Goal: Information Seeking & Learning: Learn about a topic

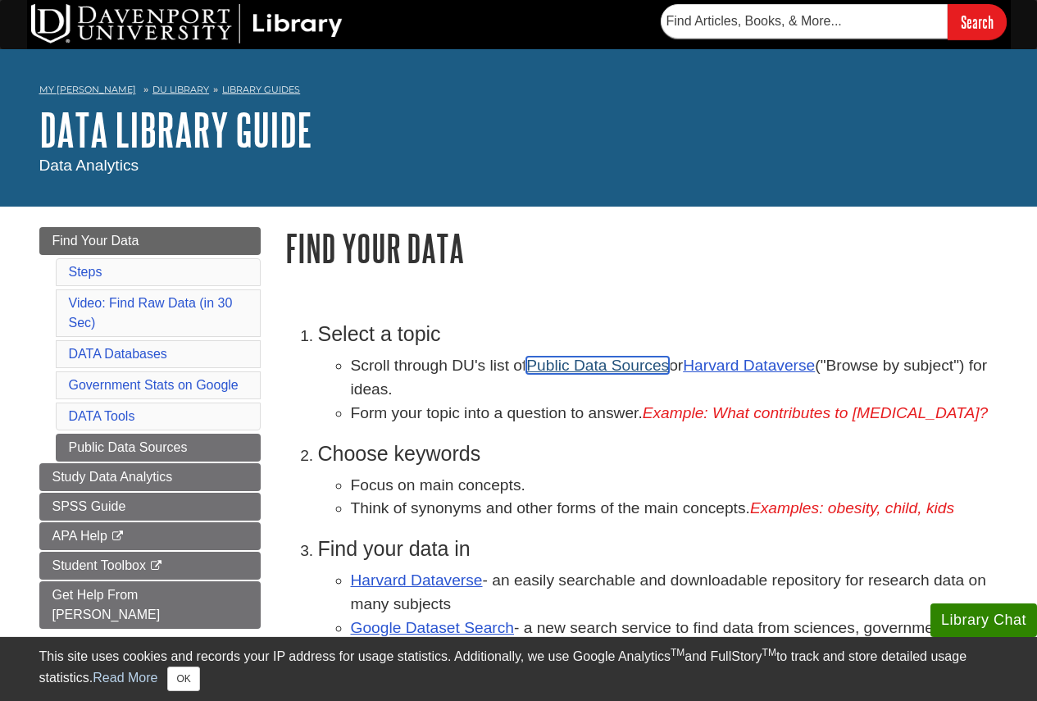
click at [595, 367] on link "Public Data Sources" at bounding box center [597, 365] width 143 height 17
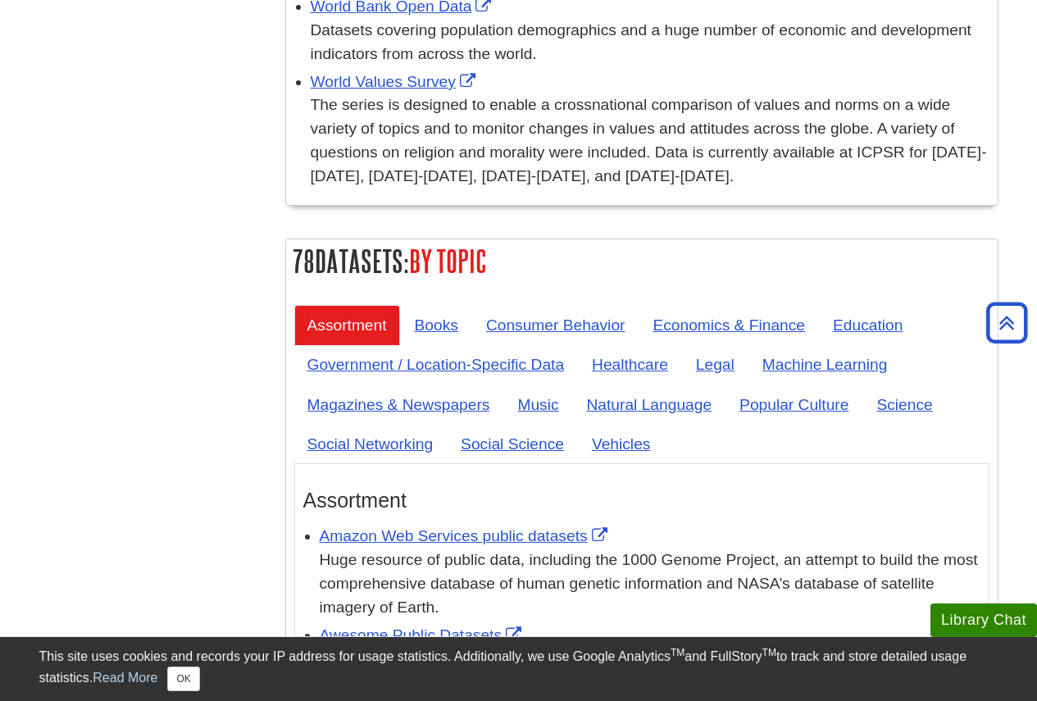
scroll to position [6150, 0]
click at [613, 423] on link "Vehicles" at bounding box center [621, 443] width 84 height 40
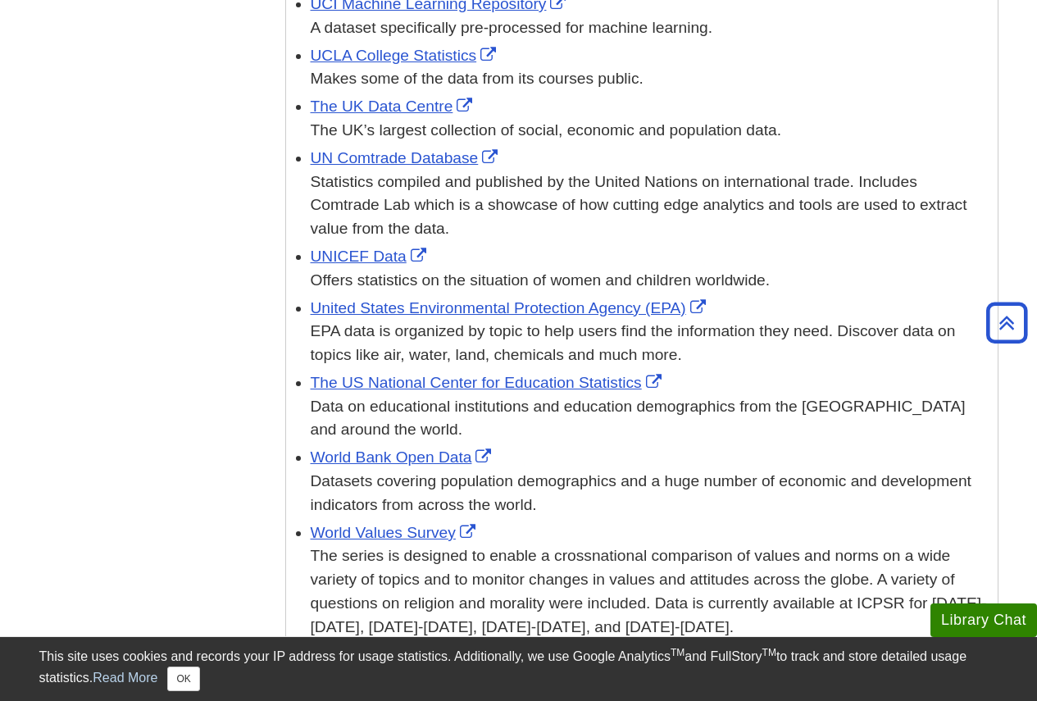
scroll to position [5740, 0]
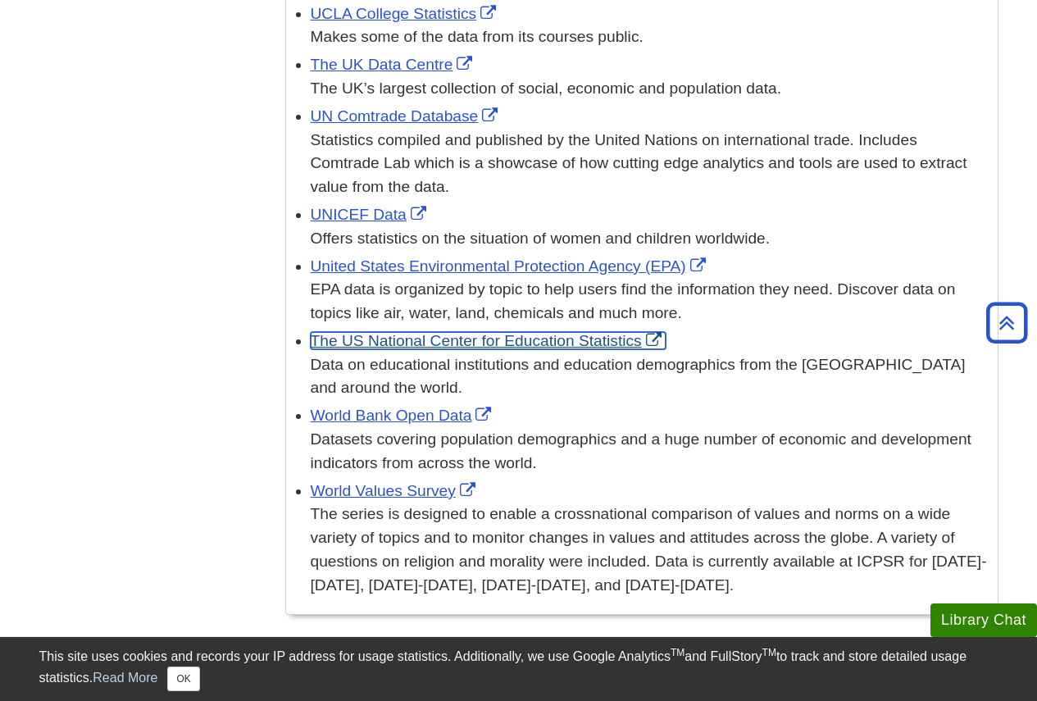
click at [475, 332] on link "The US National Center for Education Statistics" at bounding box center [488, 340] width 355 height 17
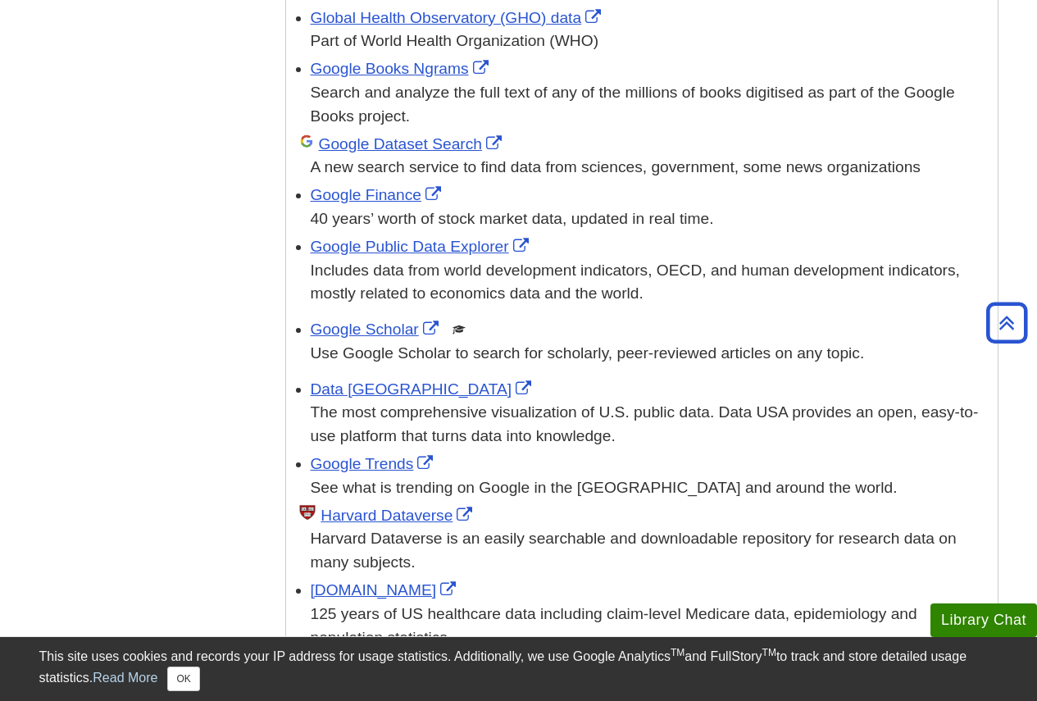
scroll to position [2542, 0]
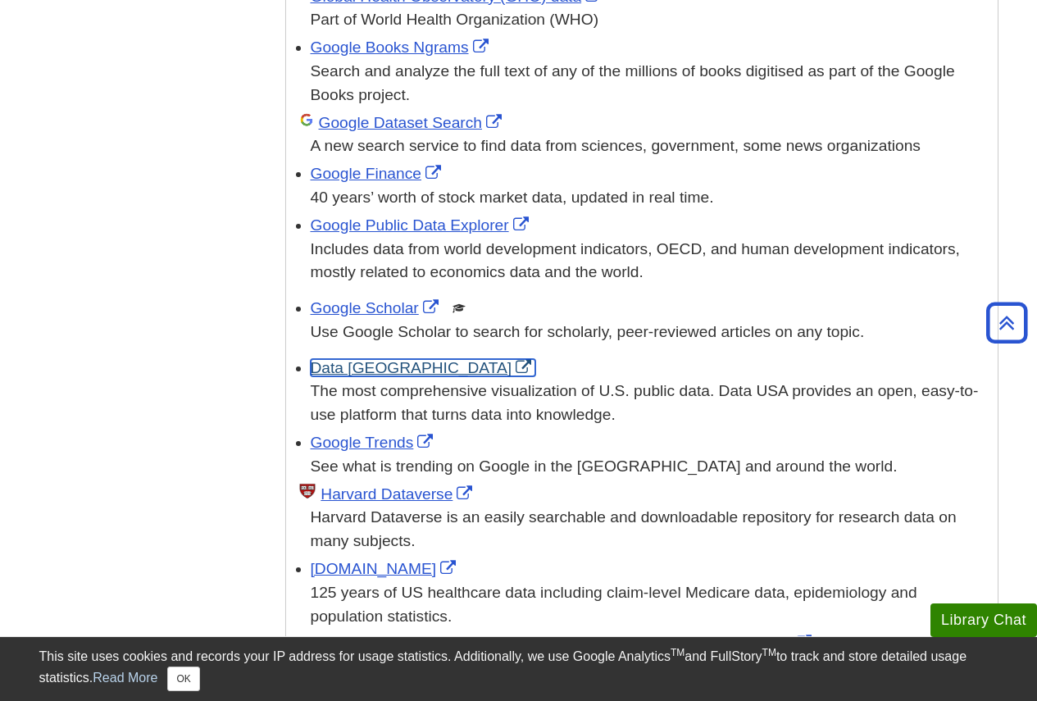
click at [344, 359] on link "Data USA" at bounding box center [424, 367] width 226 height 17
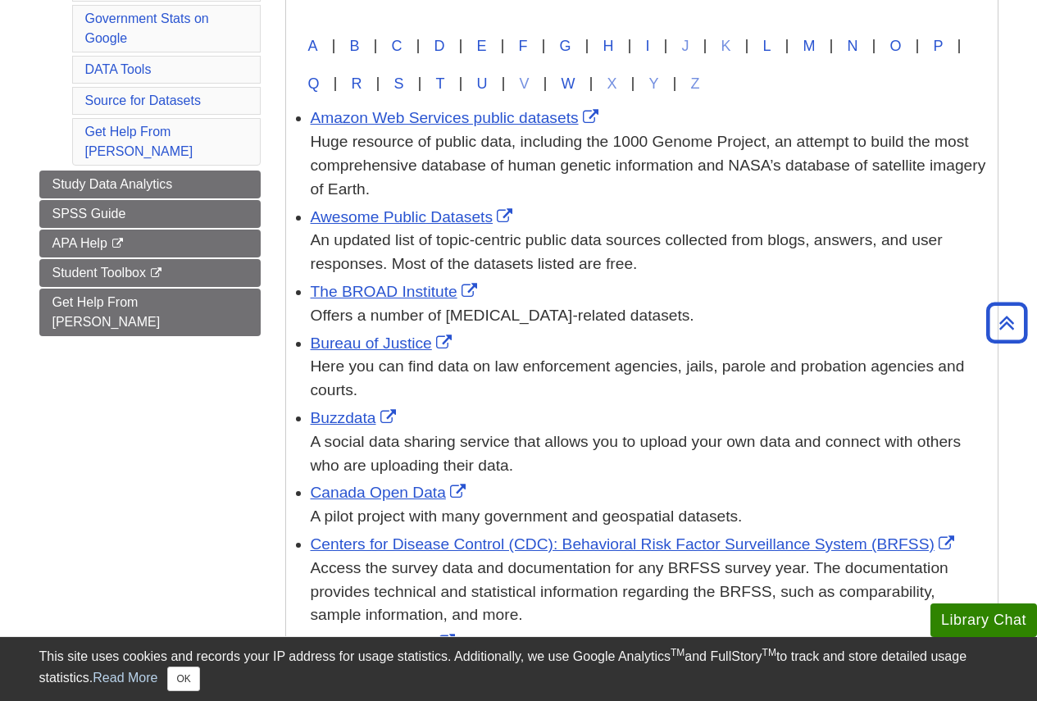
scroll to position [0, 0]
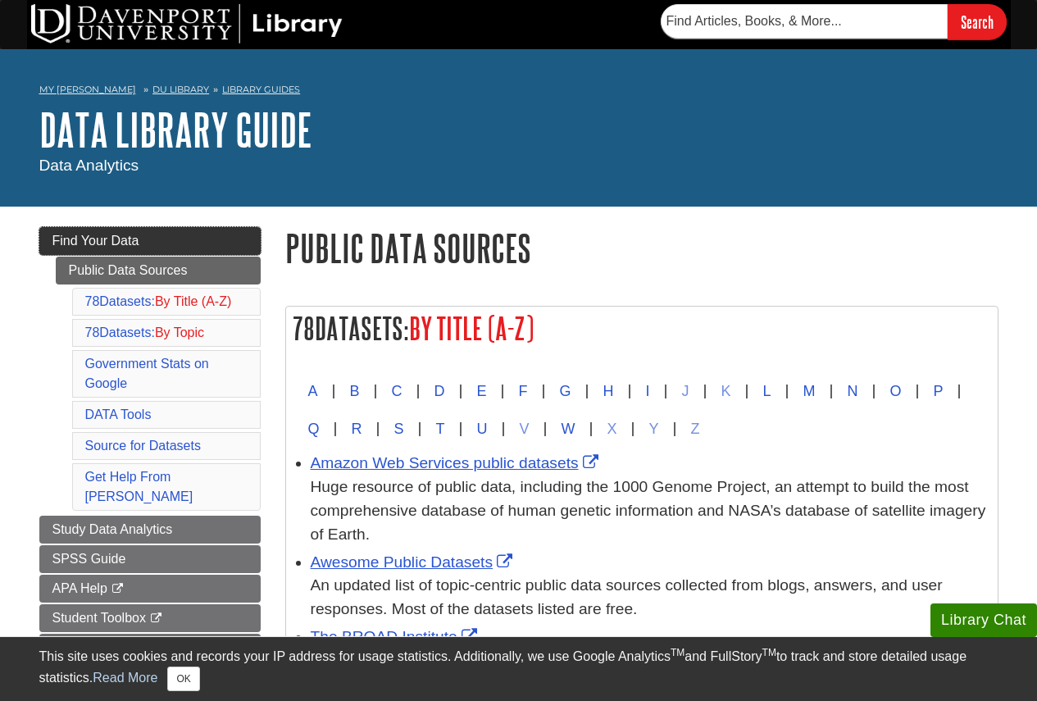
click at [102, 247] on span "Find Your Data" at bounding box center [95, 241] width 87 height 14
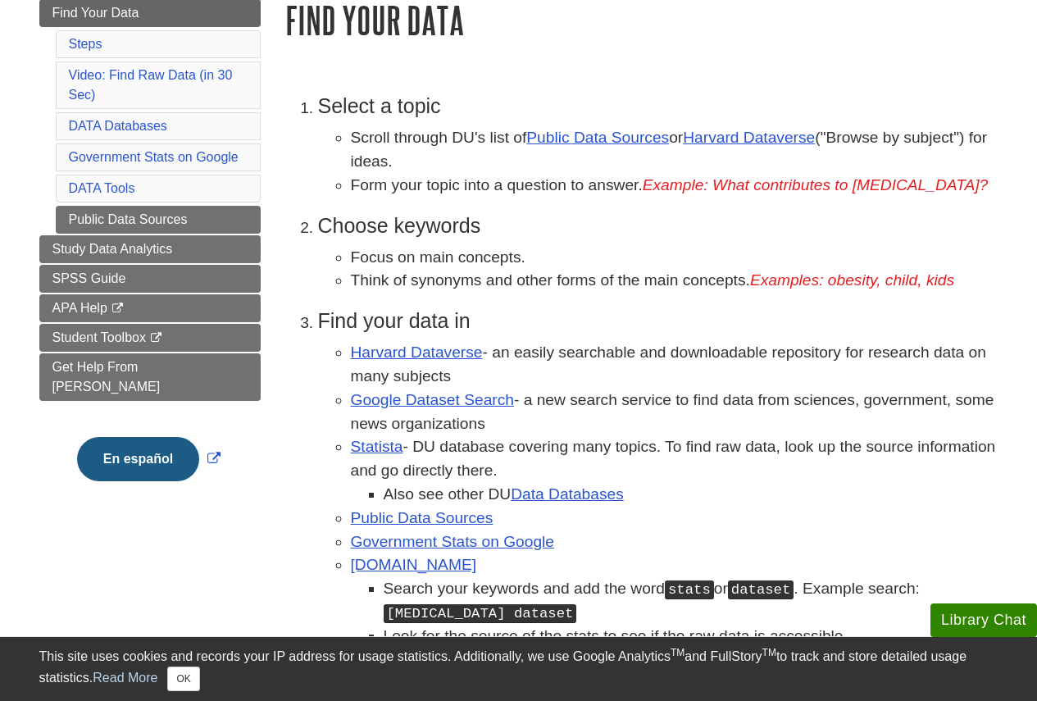
scroll to position [246, 0]
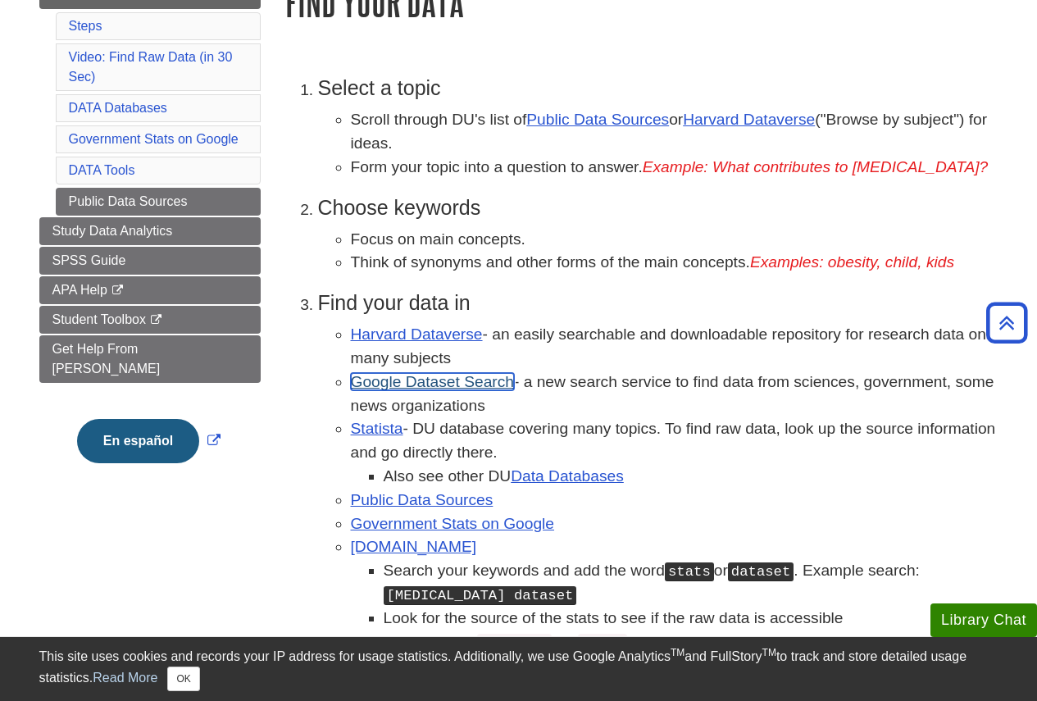
click at [412, 382] on link "Google Dataset Search" at bounding box center [432, 381] width 163 height 17
click at [371, 429] on link "Statista" at bounding box center [377, 428] width 52 height 17
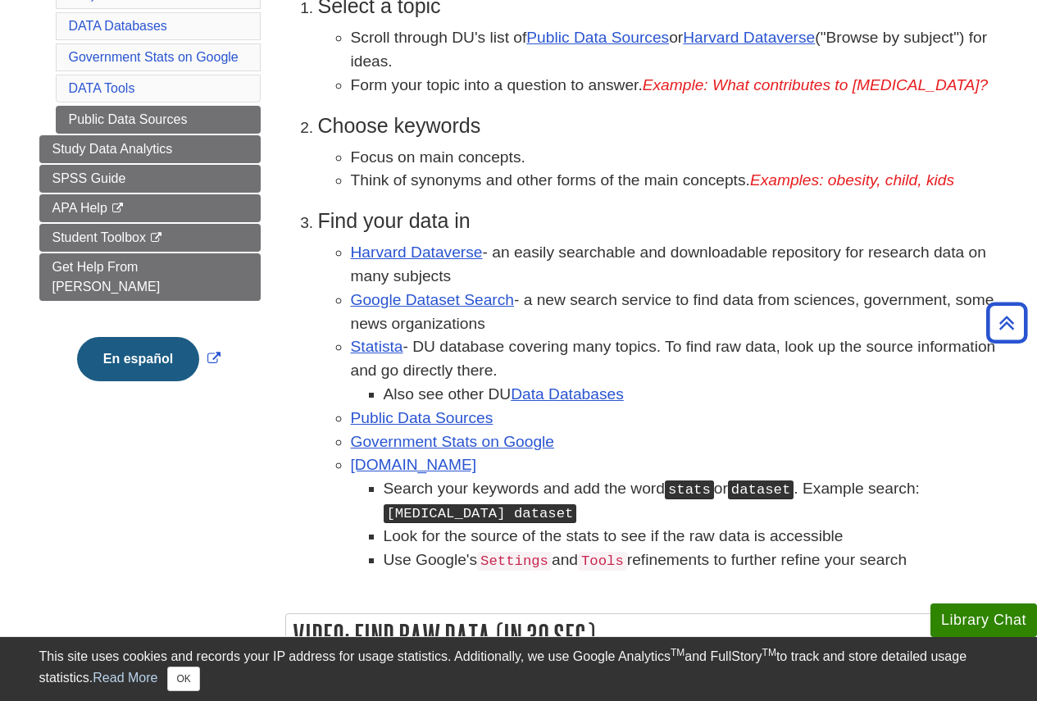
scroll to position [410, 0]
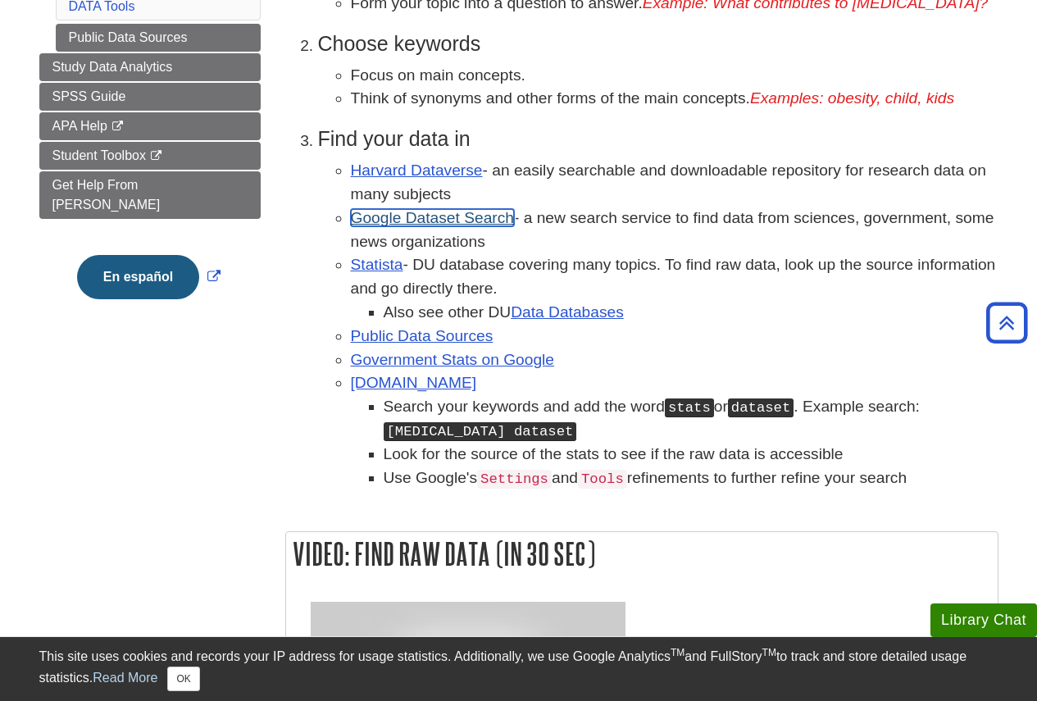
click at [392, 220] on link "Google Dataset Search" at bounding box center [432, 217] width 163 height 17
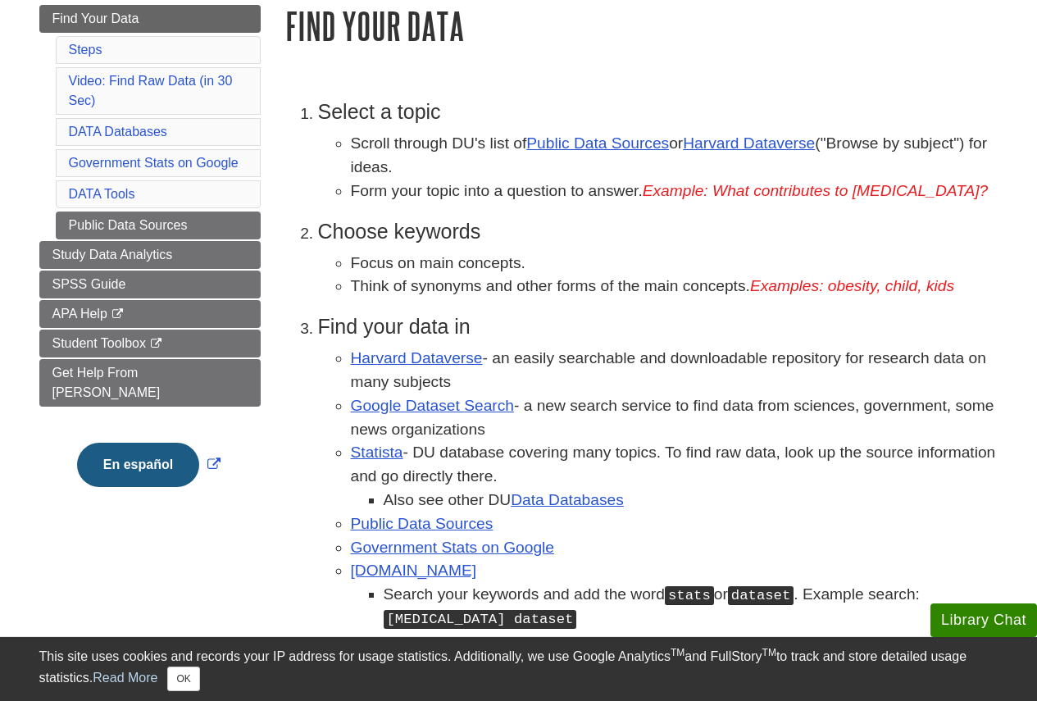
scroll to position [246, 0]
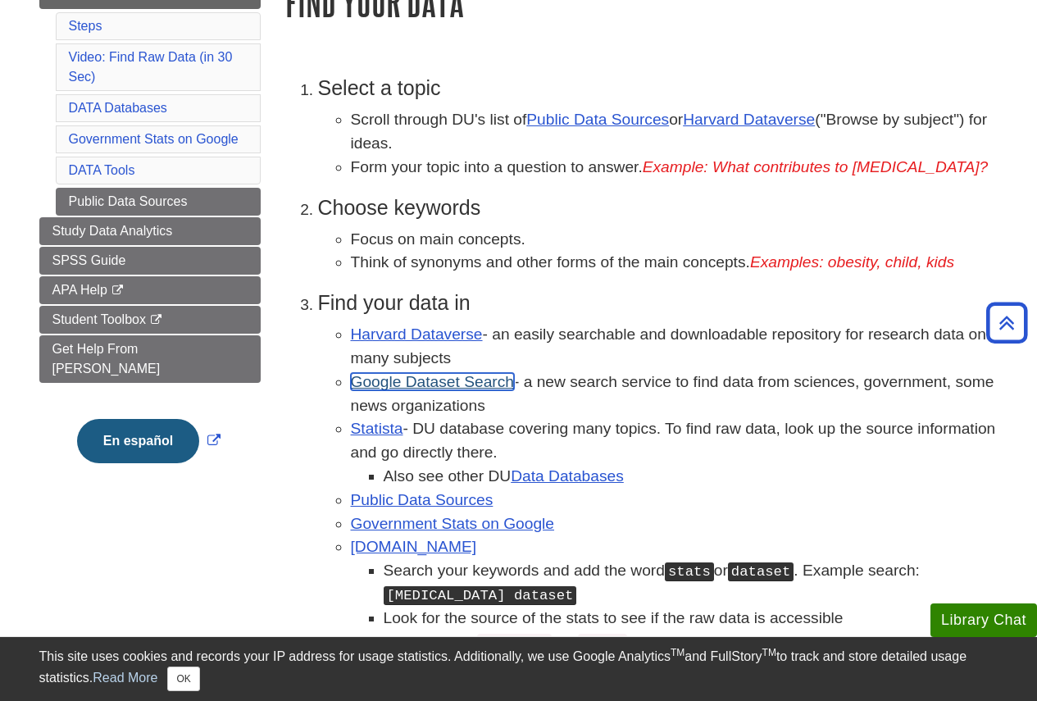
click at [382, 389] on link "Google Dataset Search" at bounding box center [432, 381] width 163 height 17
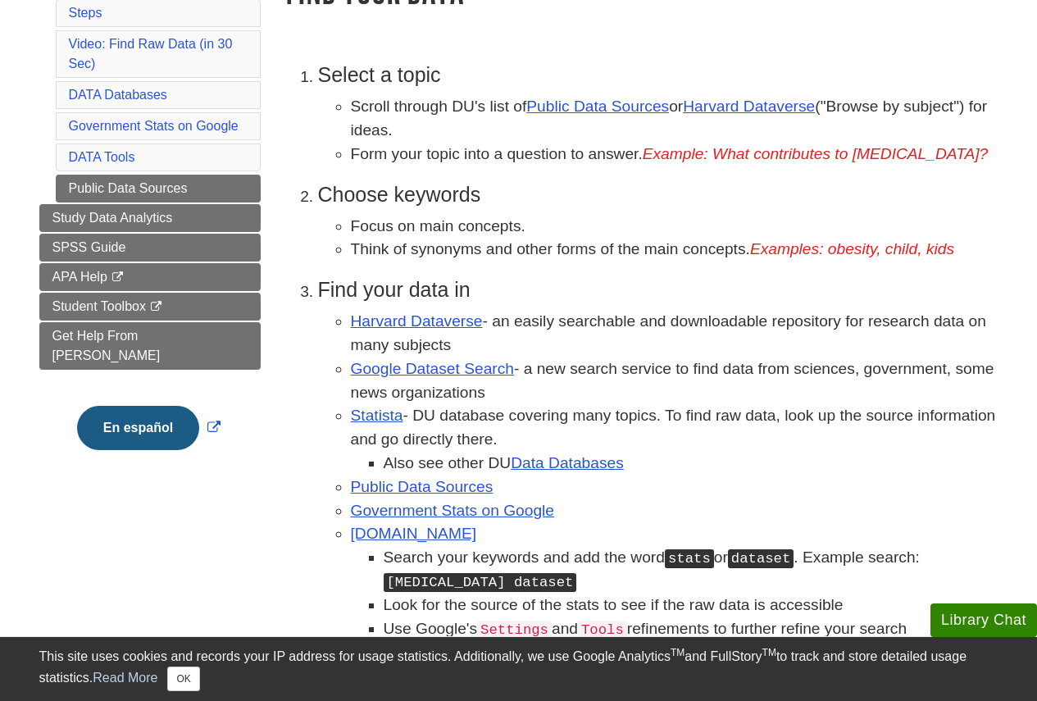
scroll to position [328, 0]
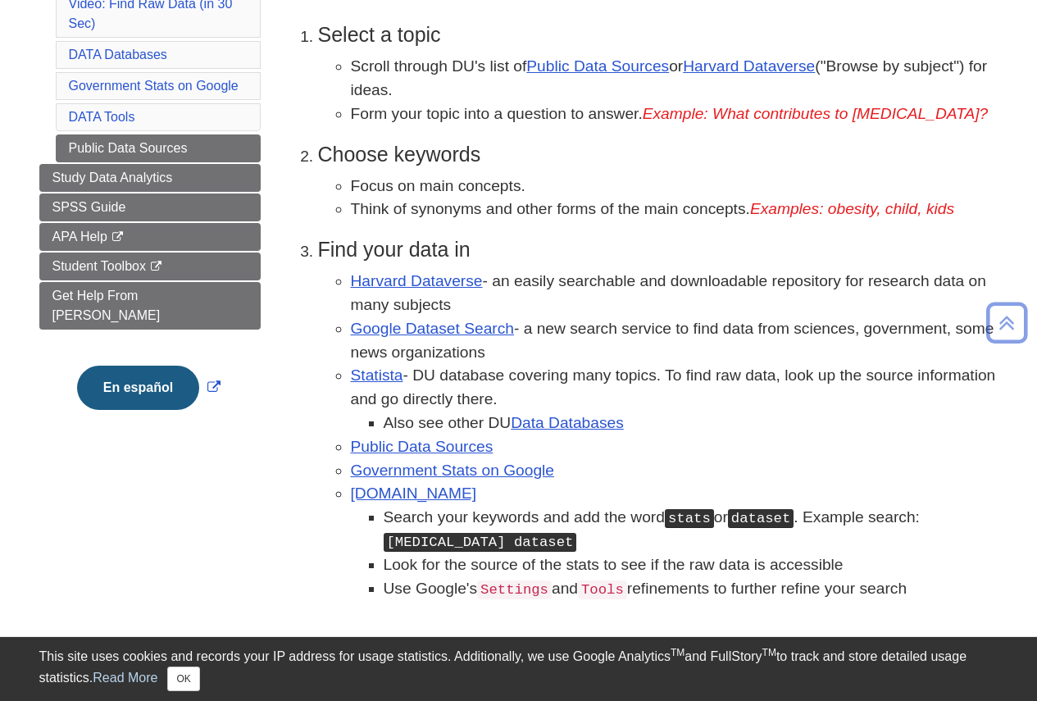
scroll to position [328, 0]
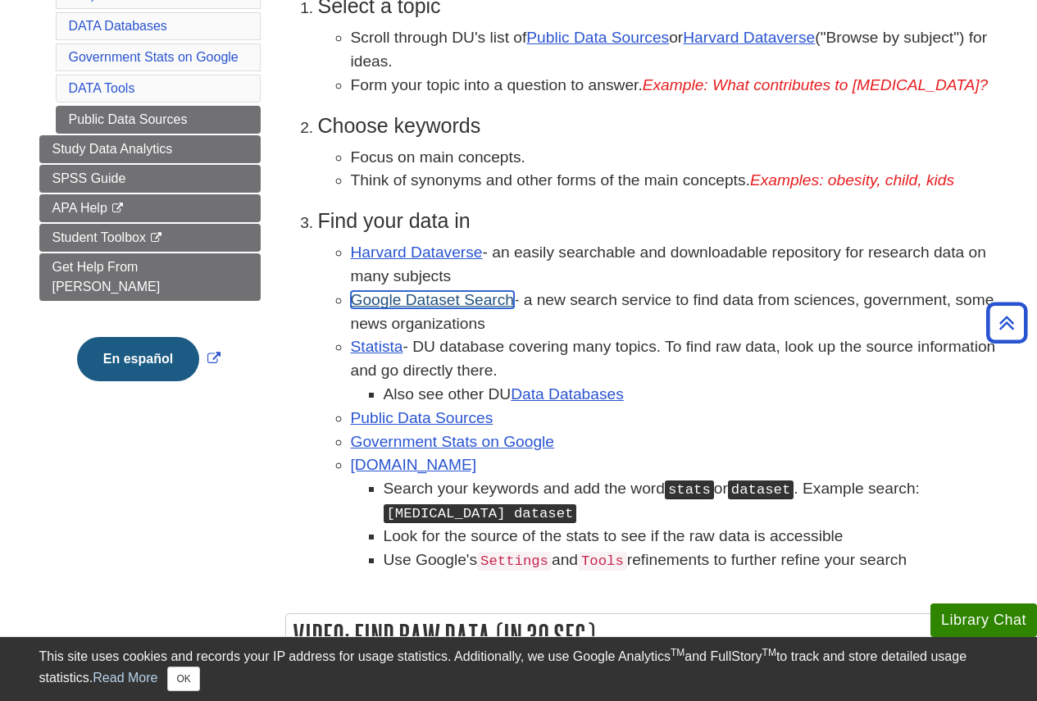
click at [389, 305] on link "Google Dataset Search" at bounding box center [432, 299] width 163 height 17
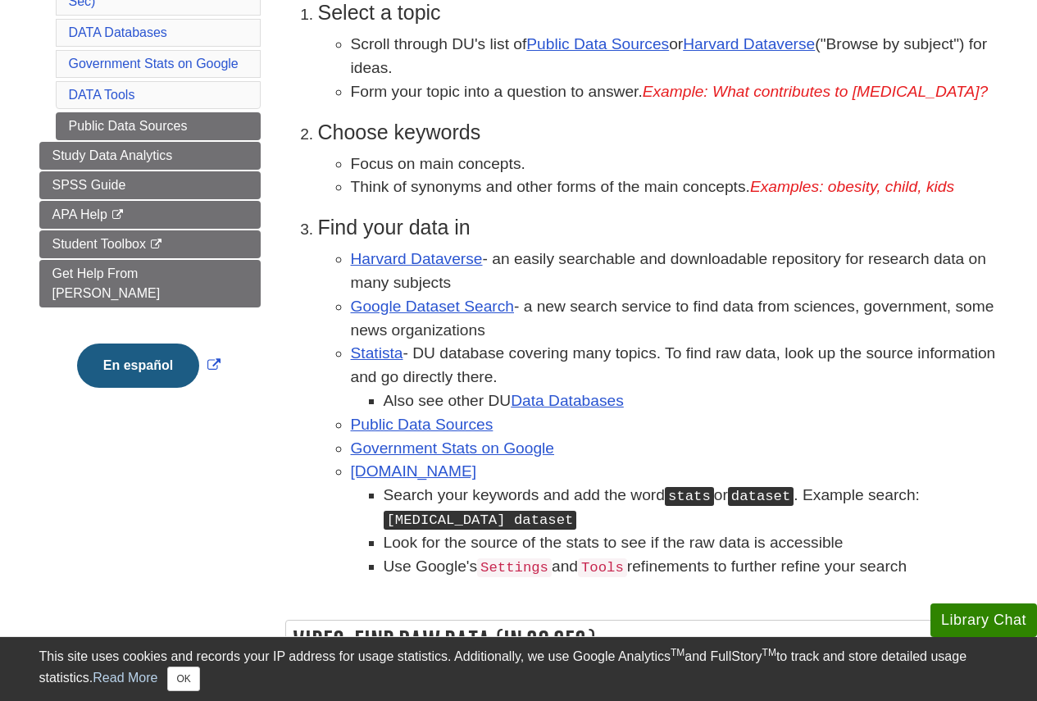
scroll to position [328, 0]
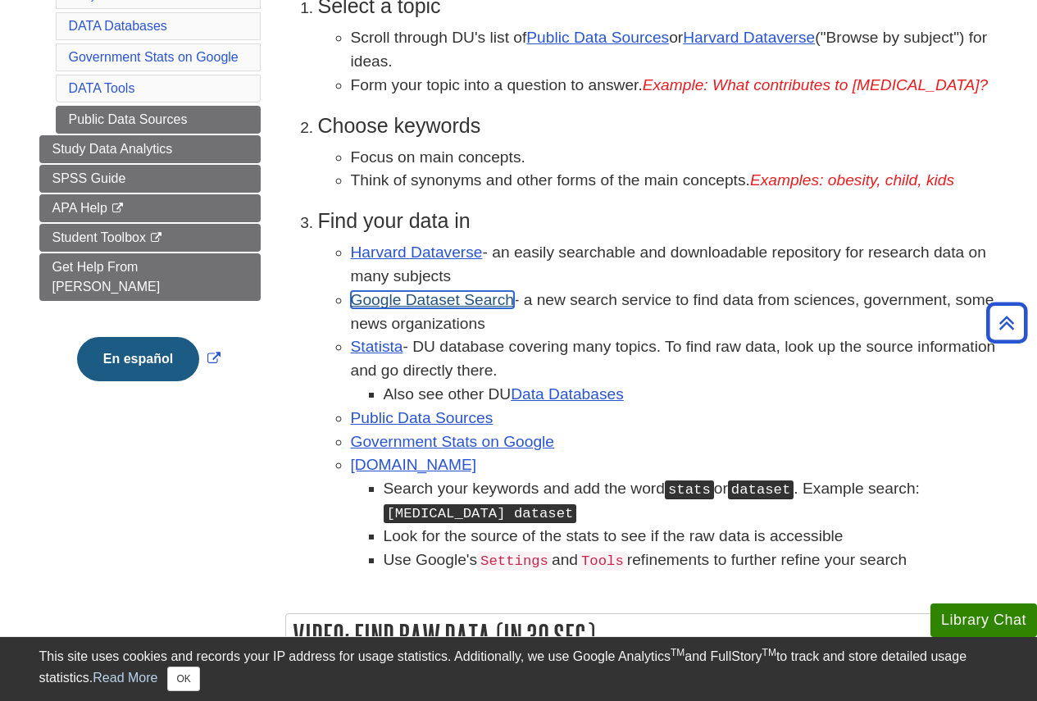
click at [451, 301] on link "Google Dataset Search" at bounding box center [432, 299] width 163 height 17
